Goal: Task Accomplishment & Management: Use online tool/utility

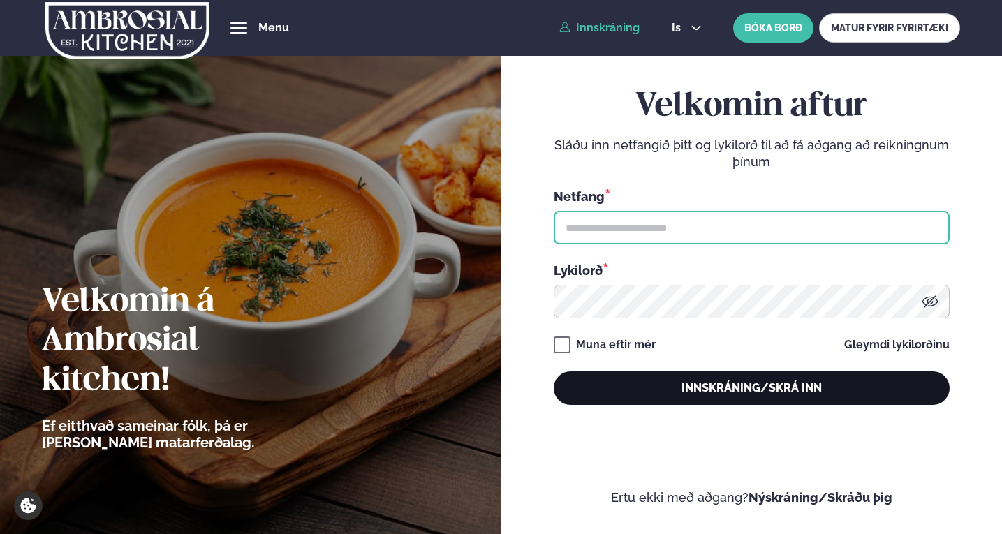
type input "**********"
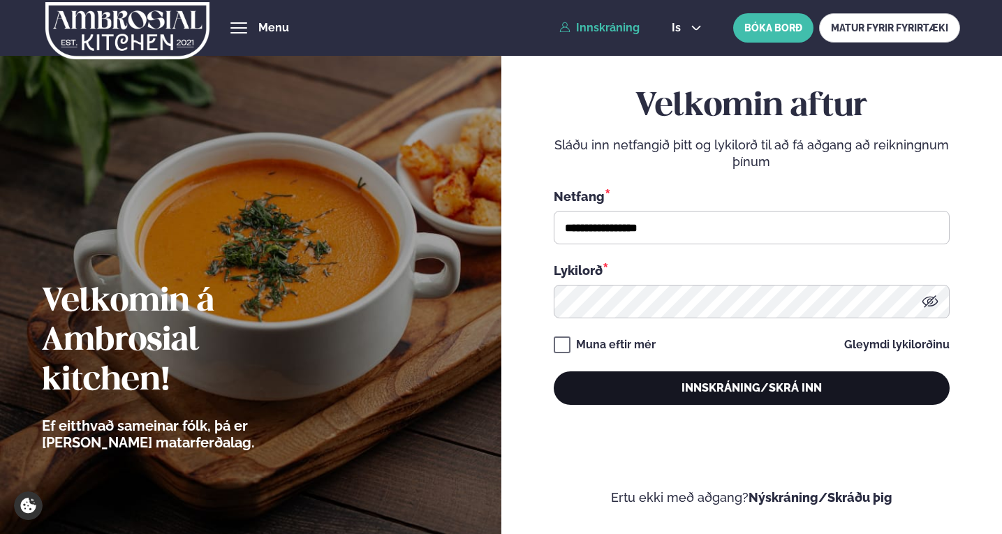
click at [743, 395] on button "Innskráning/Skrá inn" at bounding box center [752, 389] width 396 height 34
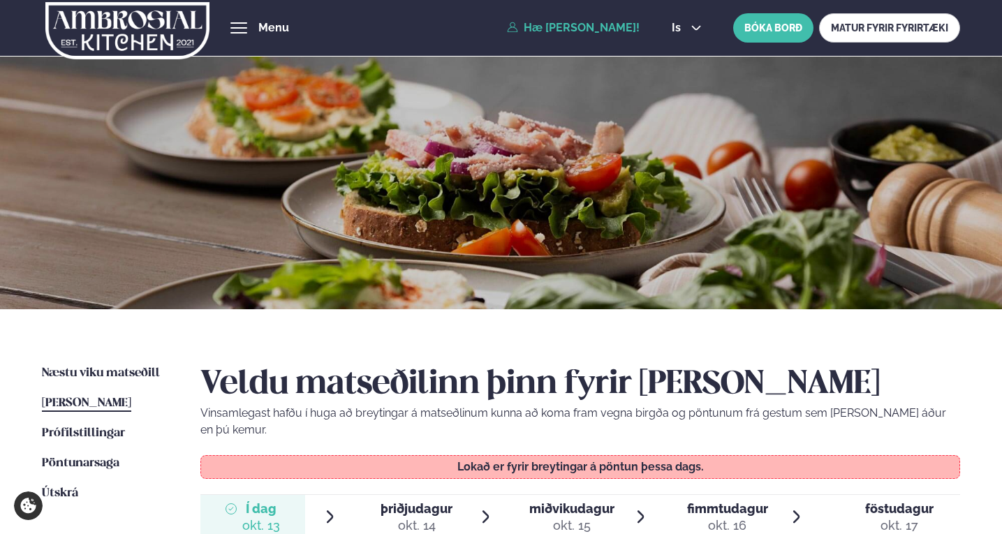
scroll to position [279, 0]
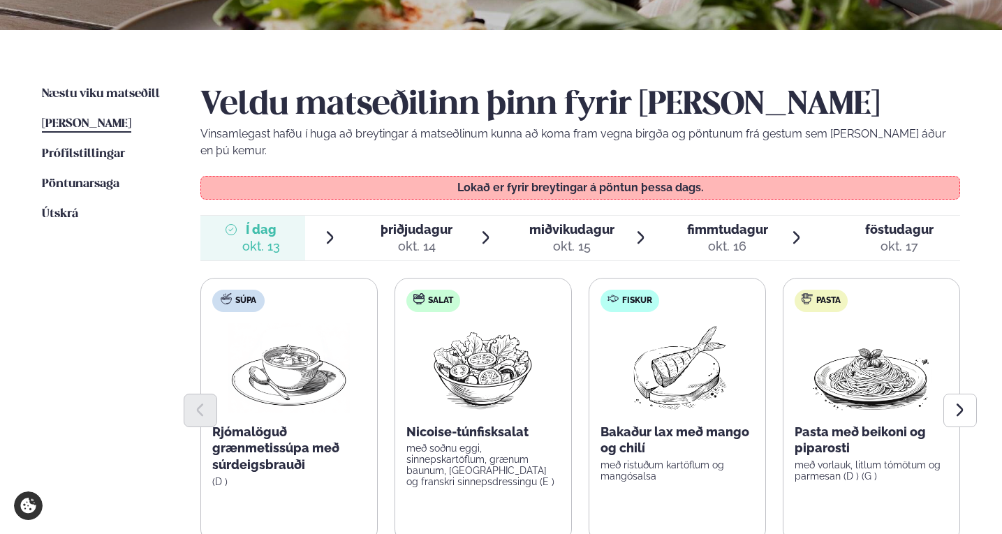
click at [400, 222] on span "þriðjudagur" at bounding box center [417, 229] width 72 height 15
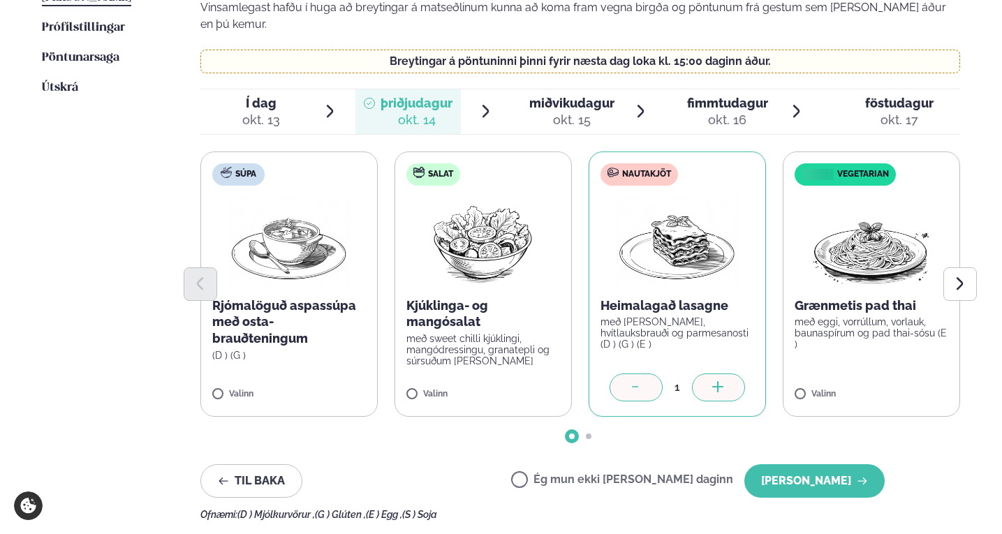
scroll to position [419, 0]
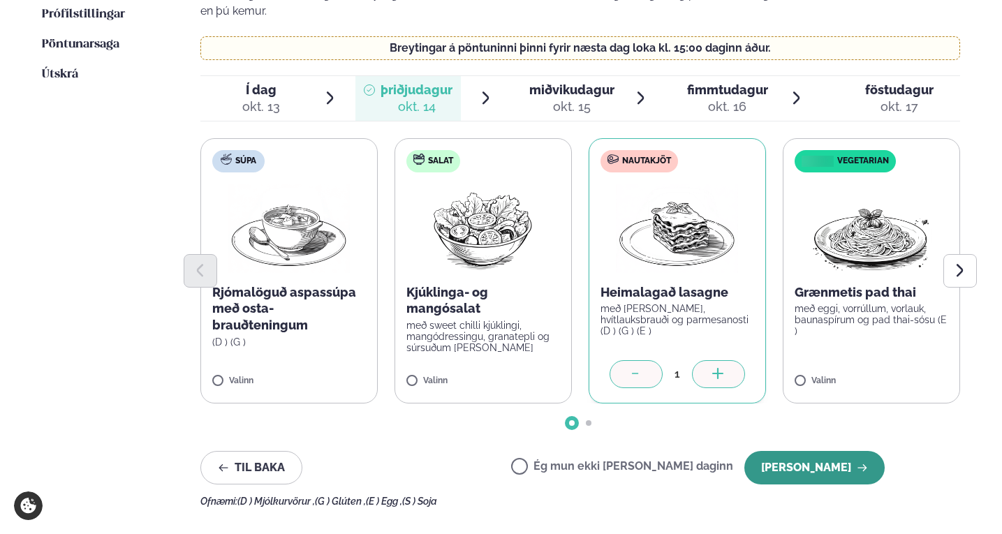
click at [799, 455] on button "[PERSON_NAME]" at bounding box center [815, 468] width 140 height 34
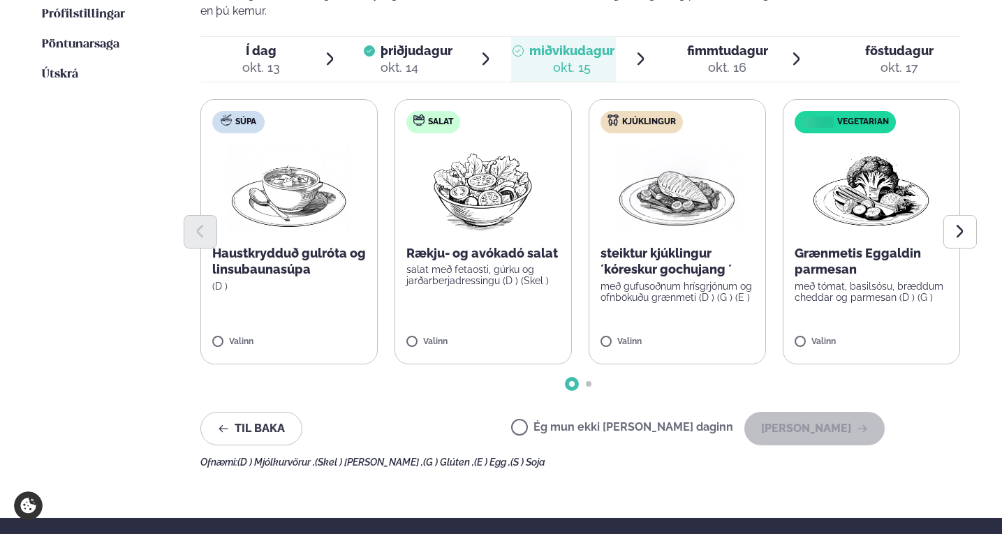
click at [622, 422] on label "Ég mun ekki [PERSON_NAME] daginn" at bounding box center [622, 429] width 222 height 15
click at [817, 421] on button "[PERSON_NAME]" at bounding box center [815, 429] width 140 height 34
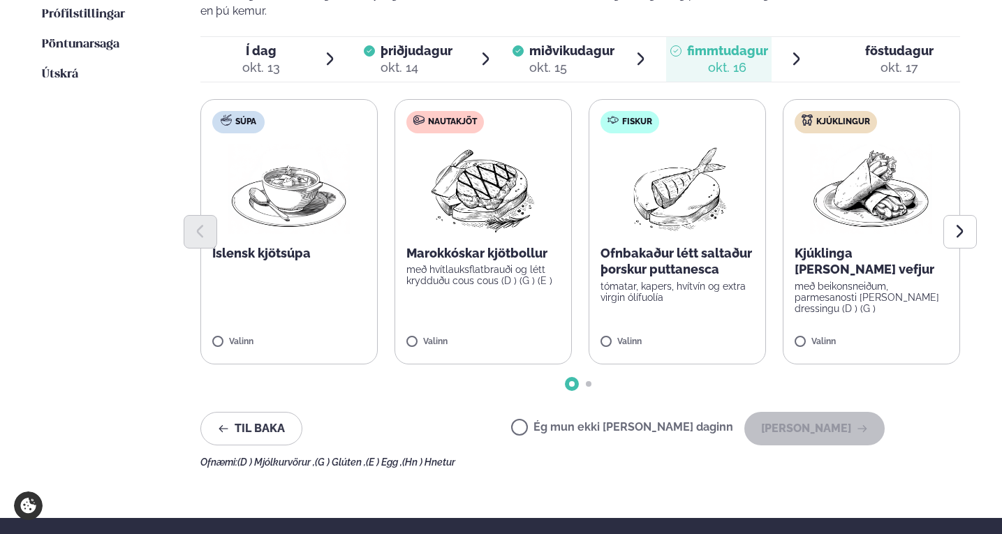
click at [573, 422] on label "Ég mun ekki [PERSON_NAME] daginn" at bounding box center [622, 429] width 222 height 15
click at [840, 414] on button "[PERSON_NAME]" at bounding box center [815, 429] width 140 height 34
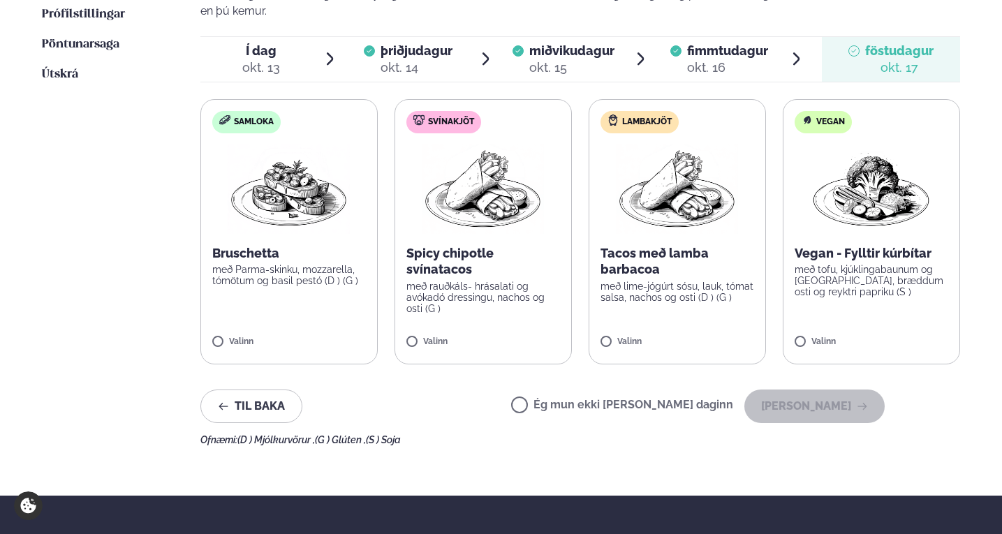
click at [615, 390] on div "Ég mun ekki [PERSON_NAME] daginn [PERSON_NAME]" at bounding box center [698, 407] width 374 height 34
click at [629, 402] on div "Ég mun ekki [PERSON_NAME] daginn [PERSON_NAME]" at bounding box center [698, 407] width 374 height 34
click at [634, 400] on label "Ég mun ekki [PERSON_NAME] daginn" at bounding box center [622, 407] width 222 height 15
click at [775, 393] on button "[PERSON_NAME]" at bounding box center [815, 407] width 140 height 34
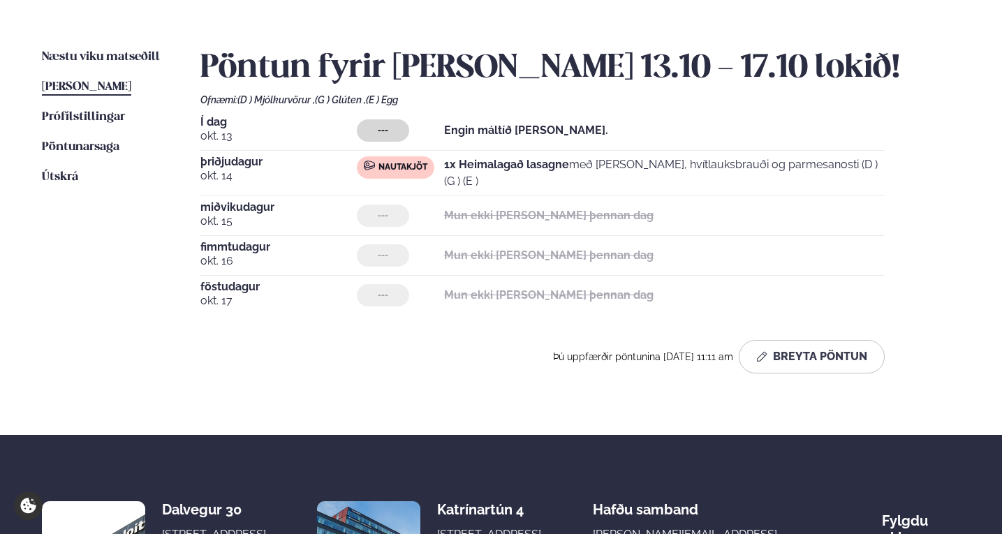
scroll to position [279, 0]
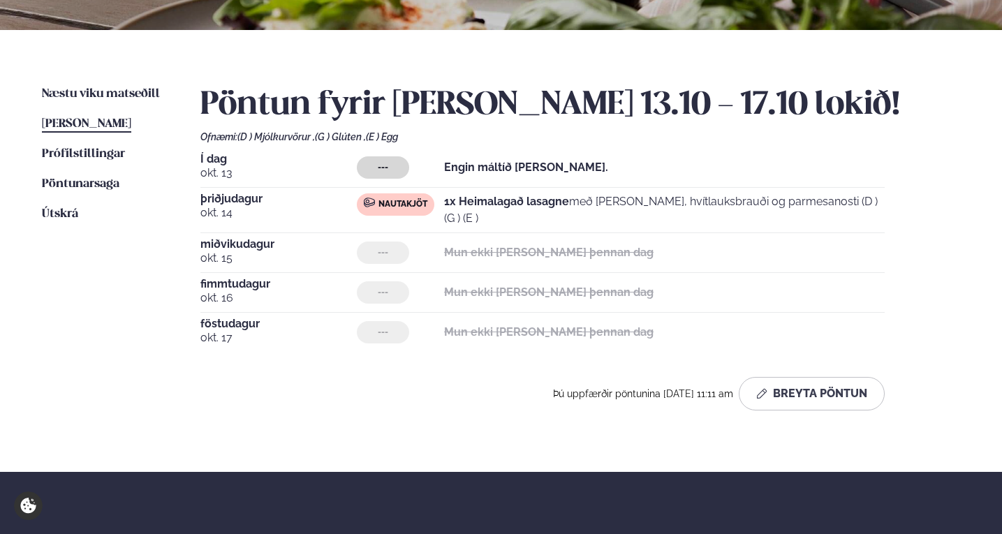
drag, startPoint x: 445, startPoint y: 203, endPoint x: 996, endPoint y: 205, distance: 551.2
click at [996, 205] on div "Næstu [PERSON_NAME] matseðill Næsta vika [PERSON_NAME] matseðill [PERSON_NAME] …" at bounding box center [501, 250] width 1002 height 441
click at [678, 228] on div "Í dag [DATE] --- Engin máltíð [PERSON_NAME]. [DATE] Nautakjöt 1x Heimalagað las…" at bounding box center [580, 253] width 761 height 198
